Goal: Information Seeking & Learning: Learn about a topic

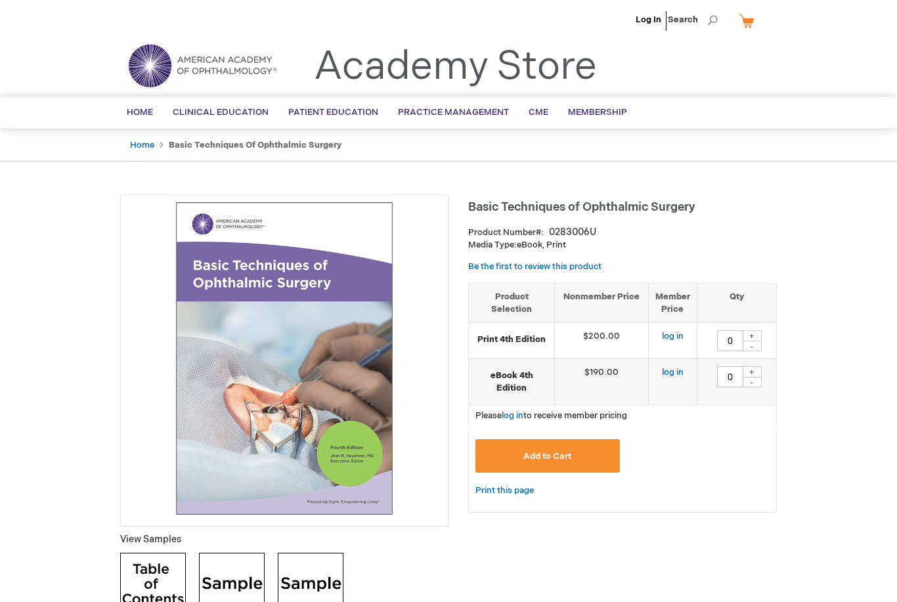
click at [0, 0] on span "Pediatric Ophth/Strabismus" at bounding box center [0, 0] width 0 height 0
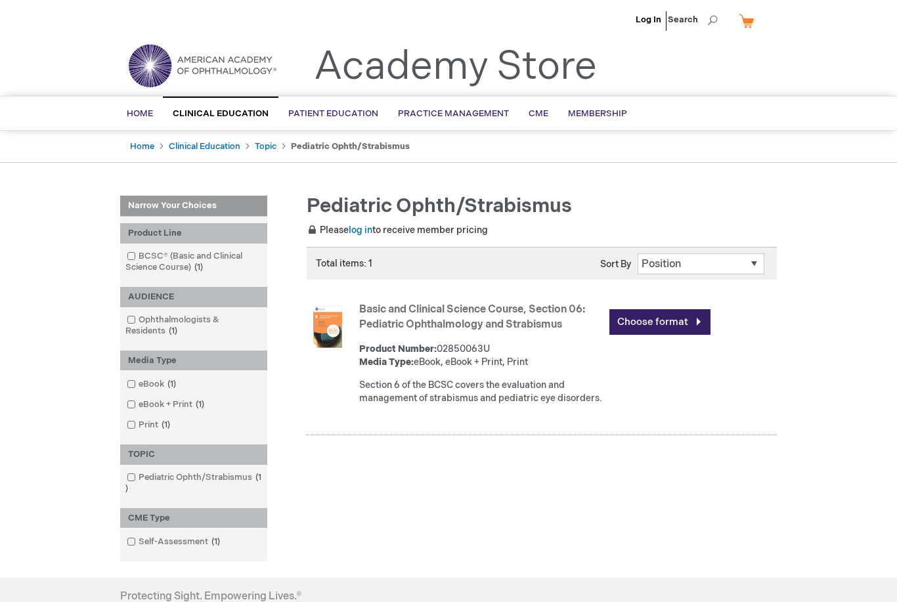
click at [672, 322] on link "Choose format" at bounding box center [659, 322] width 101 height 26
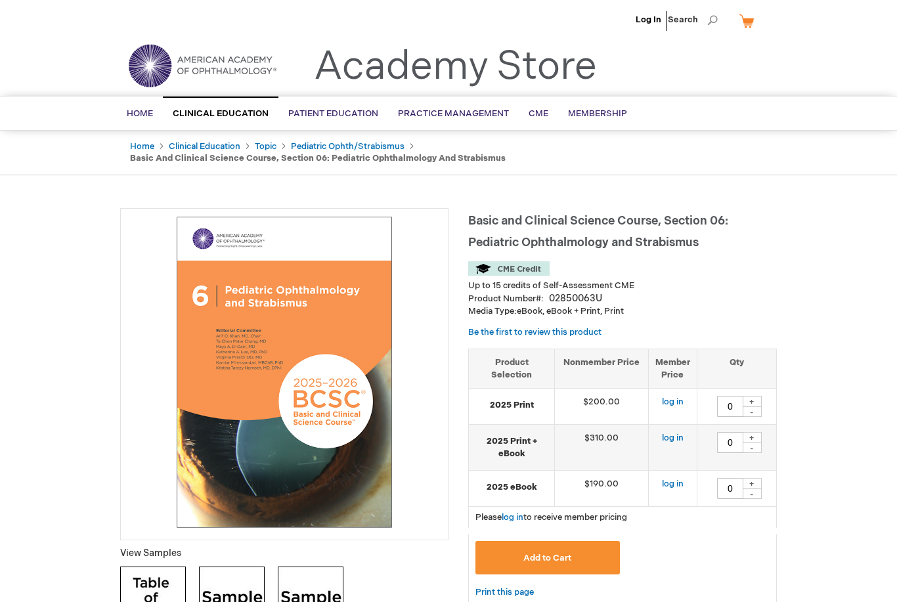
click at [0, 0] on span "Serial Publications" at bounding box center [0, 0] width 0 height 0
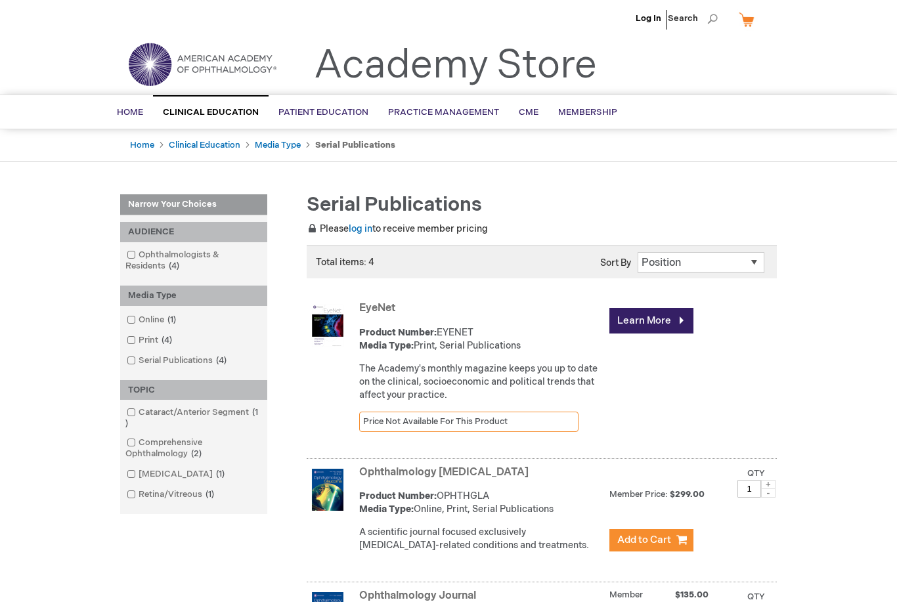
scroll to position [17, 0]
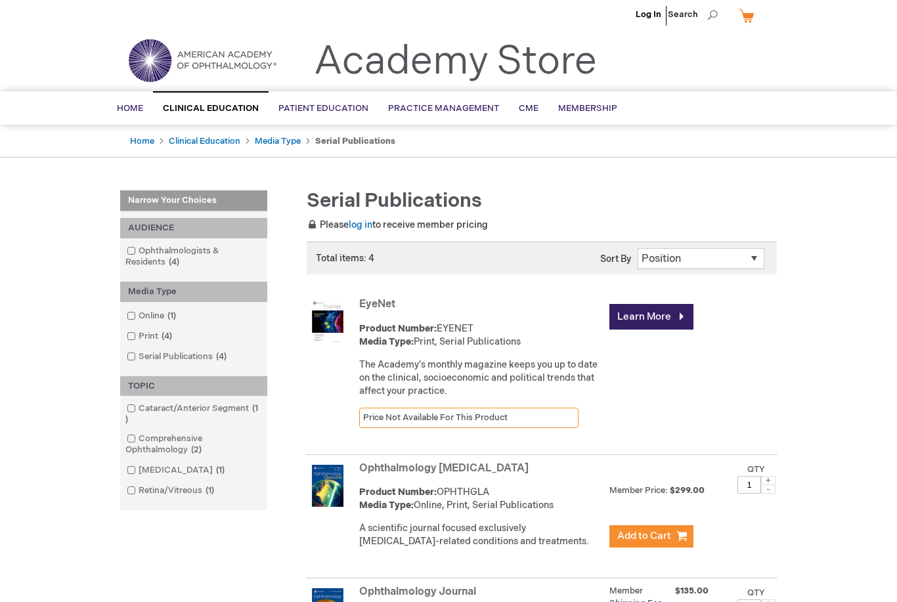
scroll to position [0, 0]
